Goal: Information Seeking & Learning: Learn about a topic

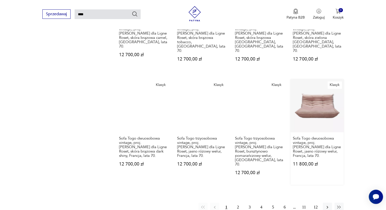
scroll to position [425, 0]
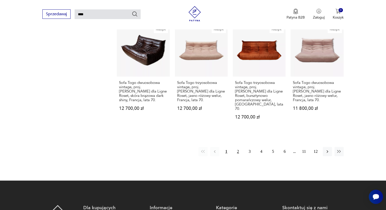
click at [237, 147] on button "2" at bounding box center [238, 151] width 9 height 9
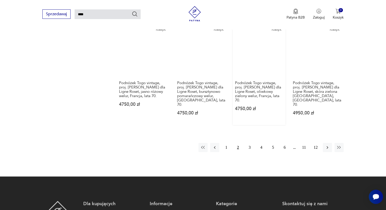
scroll to position [425, 0]
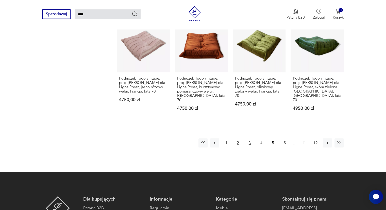
click at [250, 138] on button "3" at bounding box center [249, 142] width 9 height 9
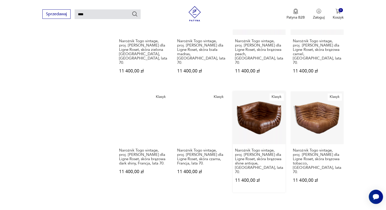
scroll to position [450, 0]
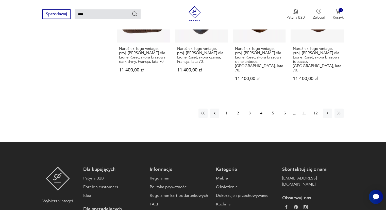
click at [261, 108] on button "4" at bounding box center [261, 112] width 9 height 9
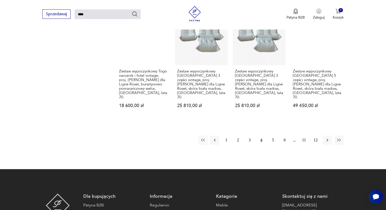
scroll to position [450, 0]
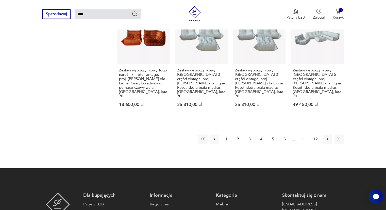
click at [274, 134] on button "5" at bounding box center [273, 138] width 9 height 9
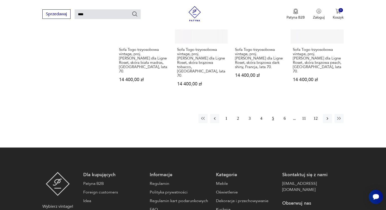
scroll to position [475, 0]
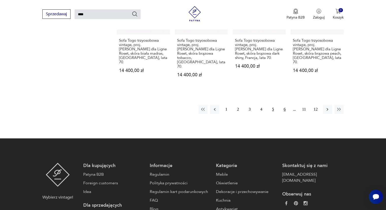
click at [285, 105] on button "6" at bounding box center [284, 109] width 9 height 9
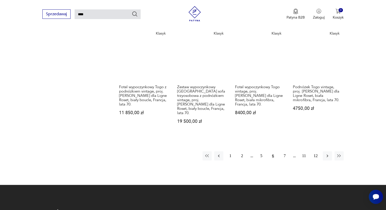
scroll to position [425, 0]
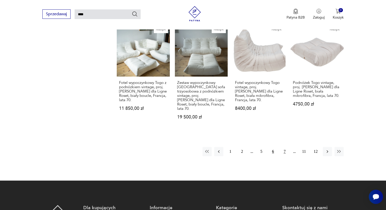
click at [285, 147] on button "7" at bounding box center [284, 151] width 9 height 9
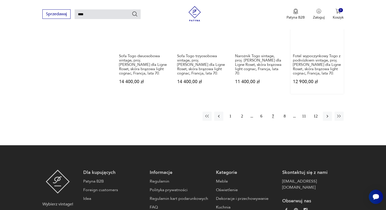
scroll to position [475, 0]
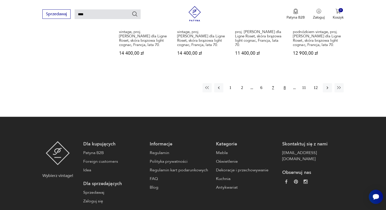
click at [285, 83] on button "8" at bounding box center [284, 87] width 9 height 9
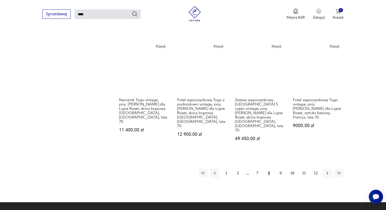
scroll to position [425, 0]
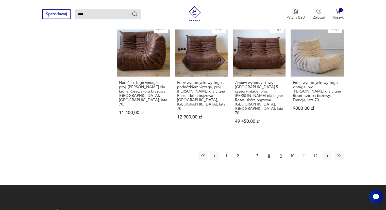
click at [280, 151] on button "9" at bounding box center [280, 155] width 9 height 9
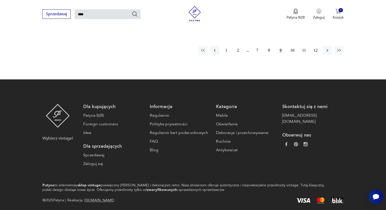
scroll to position [501, 0]
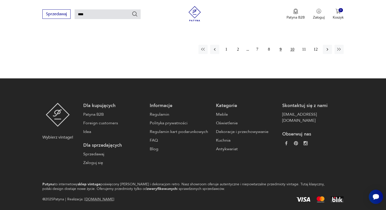
click at [293, 45] on button "10" at bounding box center [292, 49] width 9 height 9
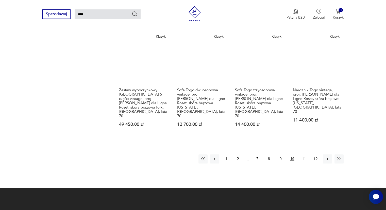
scroll to position [425, 0]
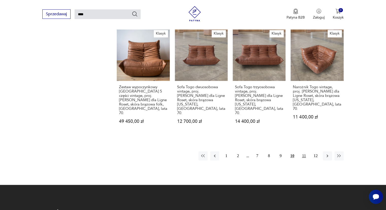
click at [305, 151] on button "11" at bounding box center [304, 155] width 9 height 9
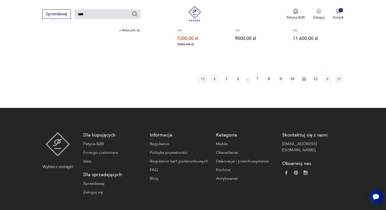
scroll to position [501, 0]
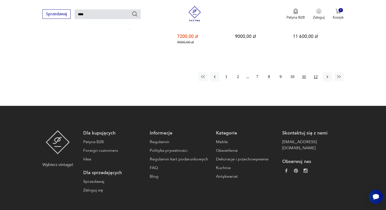
click at [316, 72] on button "12" at bounding box center [315, 76] width 9 height 9
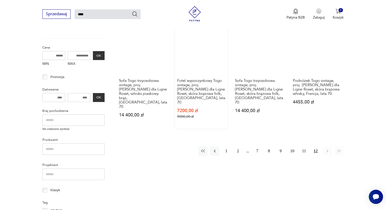
scroll to position [94, 0]
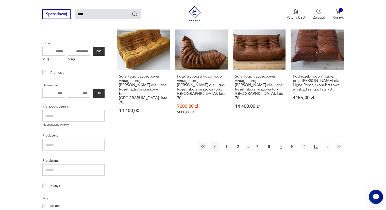
click at [281, 144] on button "9" at bounding box center [280, 146] width 9 height 9
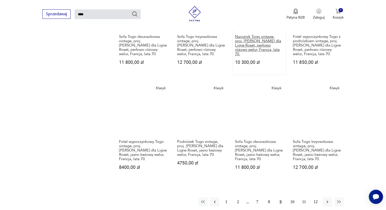
scroll to position [425, 0]
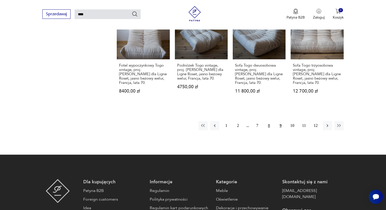
click at [269, 121] on button "8" at bounding box center [269, 125] width 9 height 9
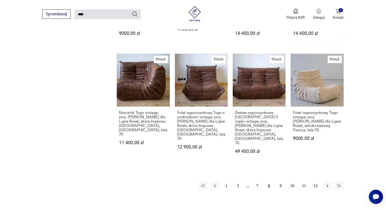
scroll to position [399, 0]
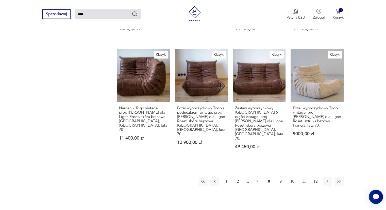
click at [293, 177] on button "10" at bounding box center [292, 181] width 9 height 9
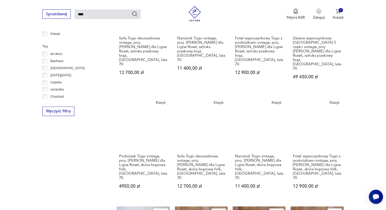
scroll to position [247, 0]
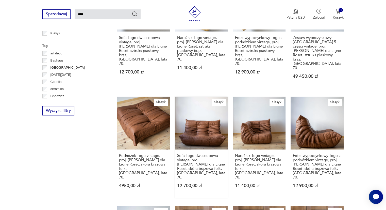
click at [205, 111] on link "Klasyk Sofa Togo dwuosobowa vintage, proj. [PERSON_NAME] dla Ligne Roset, skóra…" at bounding box center [201, 147] width 53 height 101
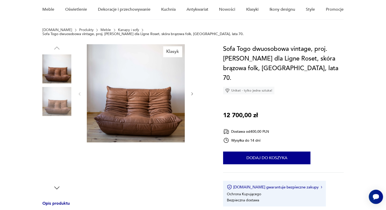
scroll to position [76, 0]
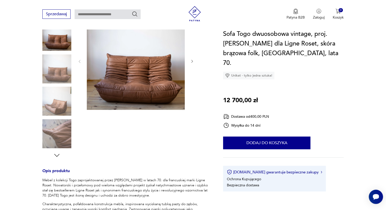
click at [59, 107] on img at bounding box center [56, 101] width 29 height 29
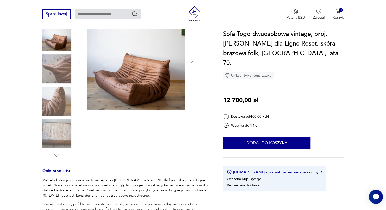
click at [147, 76] on img at bounding box center [136, 61] width 98 height 98
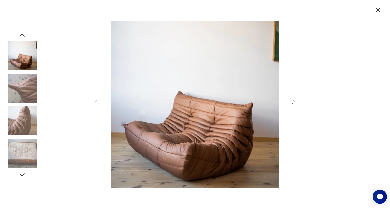
click at [295, 101] on icon "button" at bounding box center [294, 102] width 6 height 6
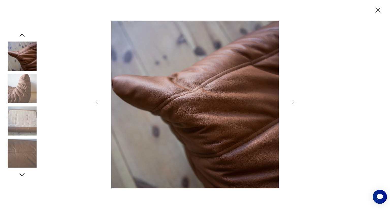
click at [295, 101] on icon "button" at bounding box center [294, 102] width 6 height 6
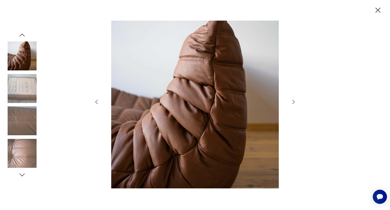
click at [295, 101] on icon "button" at bounding box center [294, 102] width 6 height 6
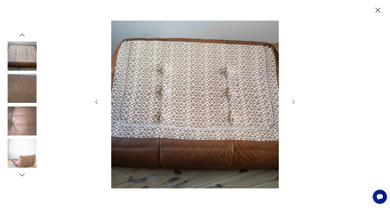
click at [294, 101] on icon "button" at bounding box center [294, 102] width 6 height 6
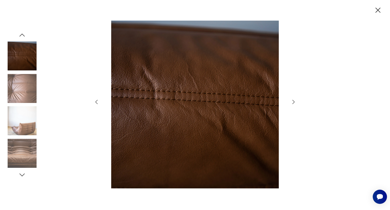
click at [294, 101] on icon "button" at bounding box center [294, 102] width 6 height 6
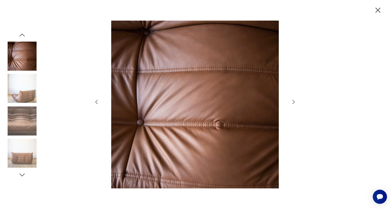
click at [294, 101] on icon "button" at bounding box center [294, 102] width 6 height 6
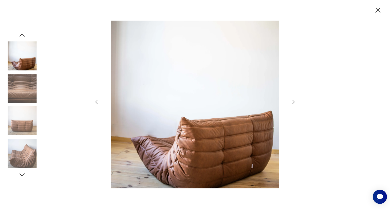
click at [294, 101] on icon "button" at bounding box center [294, 102] width 6 height 6
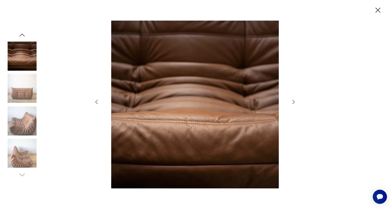
click at [294, 101] on icon "button" at bounding box center [294, 102] width 6 height 6
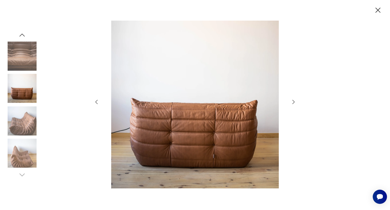
click at [294, 101] on icon "button" at bounding box center [294, 102] width 6 height 6
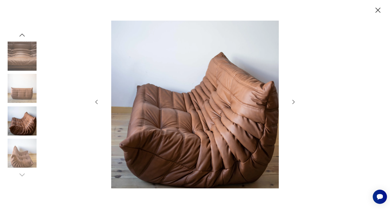
drag, startPoint x: 376, startPoint y: 10, endPoint x: 372, endPoint y: 13, distance: 5.8
click at [376, 10] on icon "button" at bounding box center [378, 10] width 9 height 9
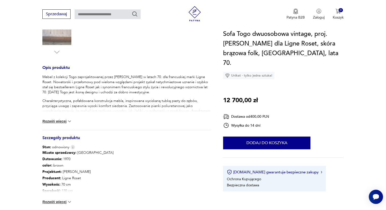
scroll to position [178, 0]
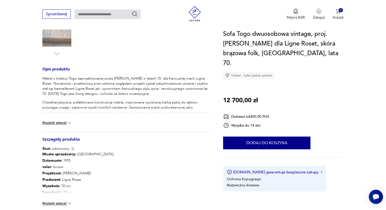
type input "****"
